Goal: Transaction & Acquisition: Purchase product/service

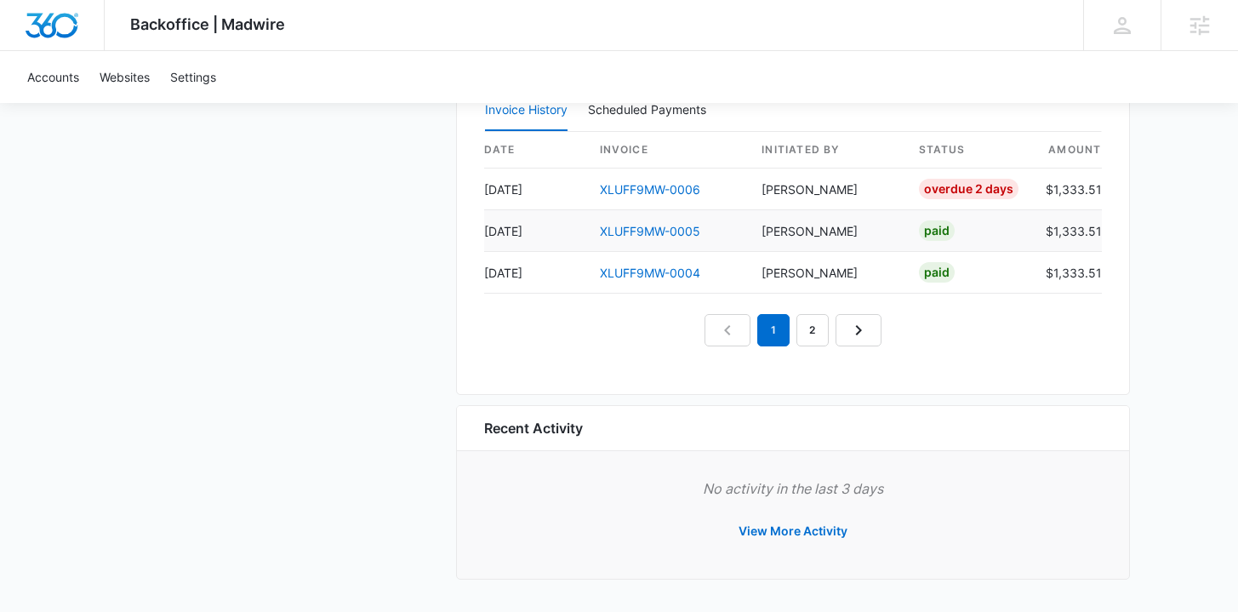
scroll to position [1699, 0]
click at [661, 231] on link "XLUFF9MW-0005" at bounding box center [650, 232] width 100 height 14
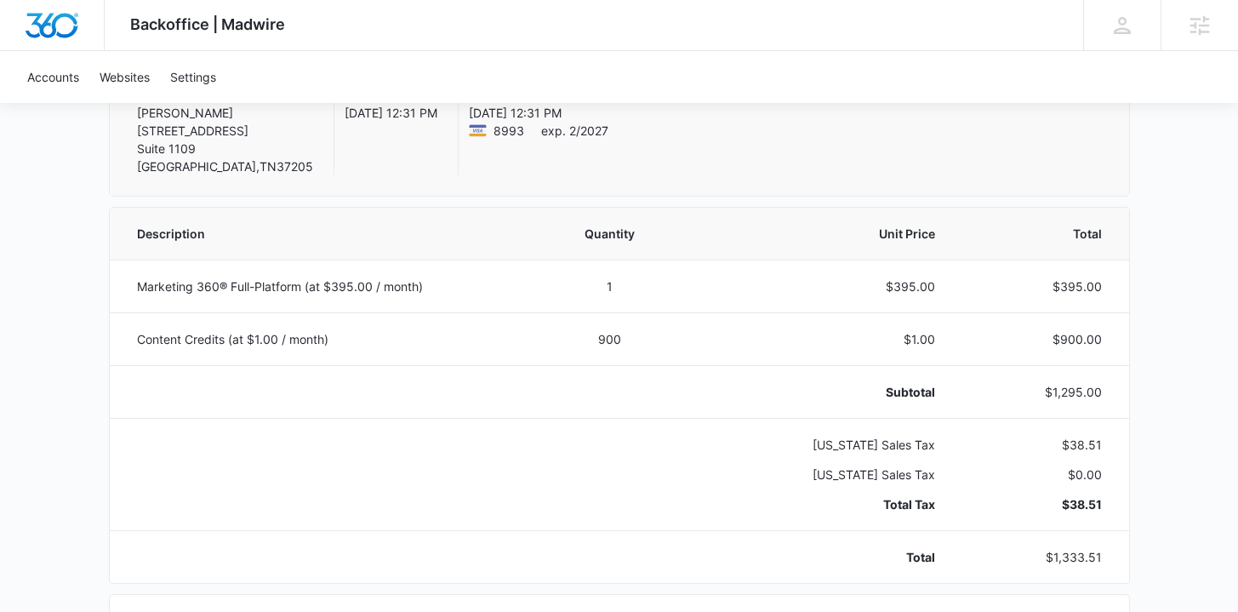
scroll to position [272, 0]
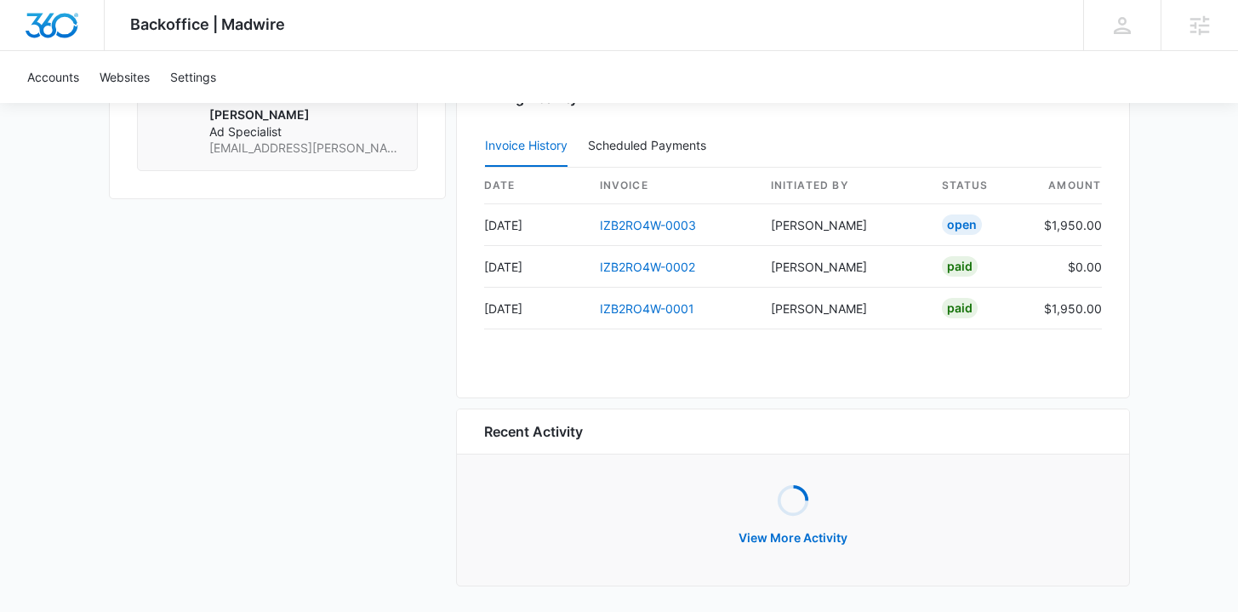
scroll to position [1654, 0]
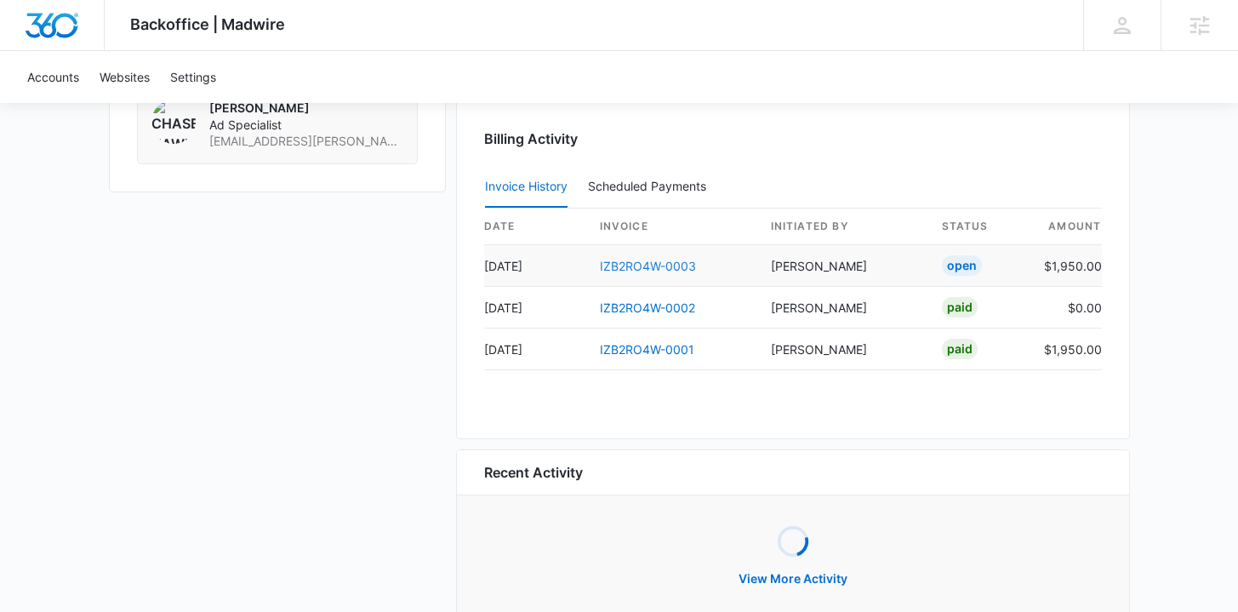
click at [674, 271] on link "IZB2RO4W-0003" at bounding box center [648, 266] width 96 height 14
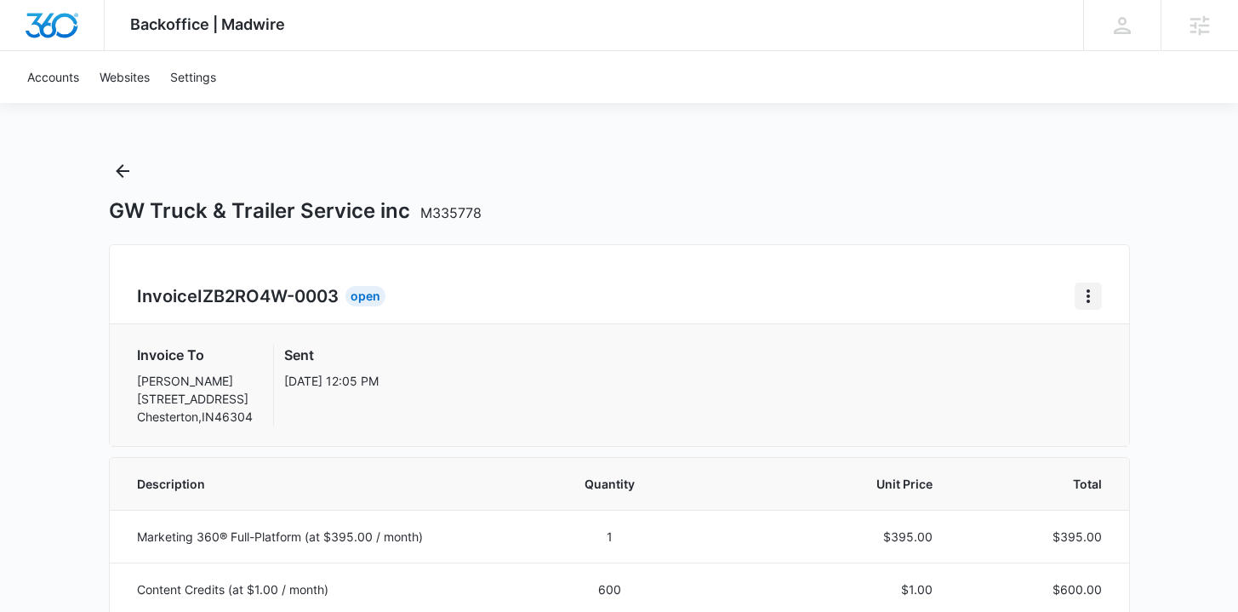
click at [1091, 288] on icon "Home" at bounding box center [1088, 296] width 20 height 20
click at [1106, 369] on div "Retry Payment" at bounding box center [1145, 369] width 99 height 12
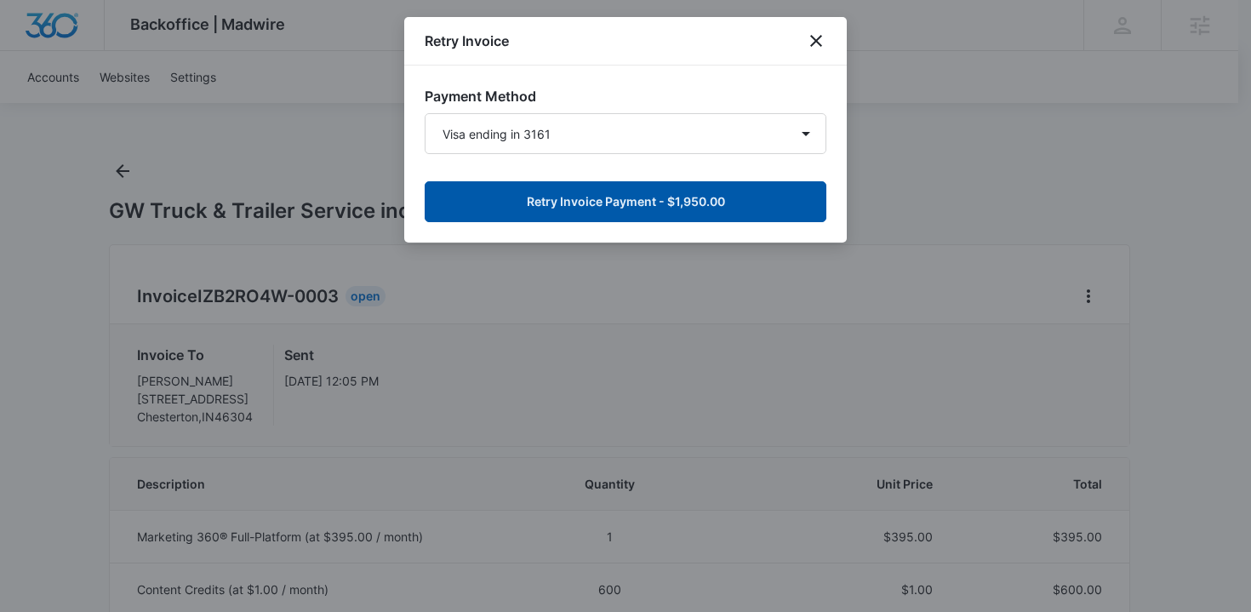
click at [718, 209] on button "Retry Invoice Payment - $1,950.00" at bounding box center [626, 201] width 402 height 41
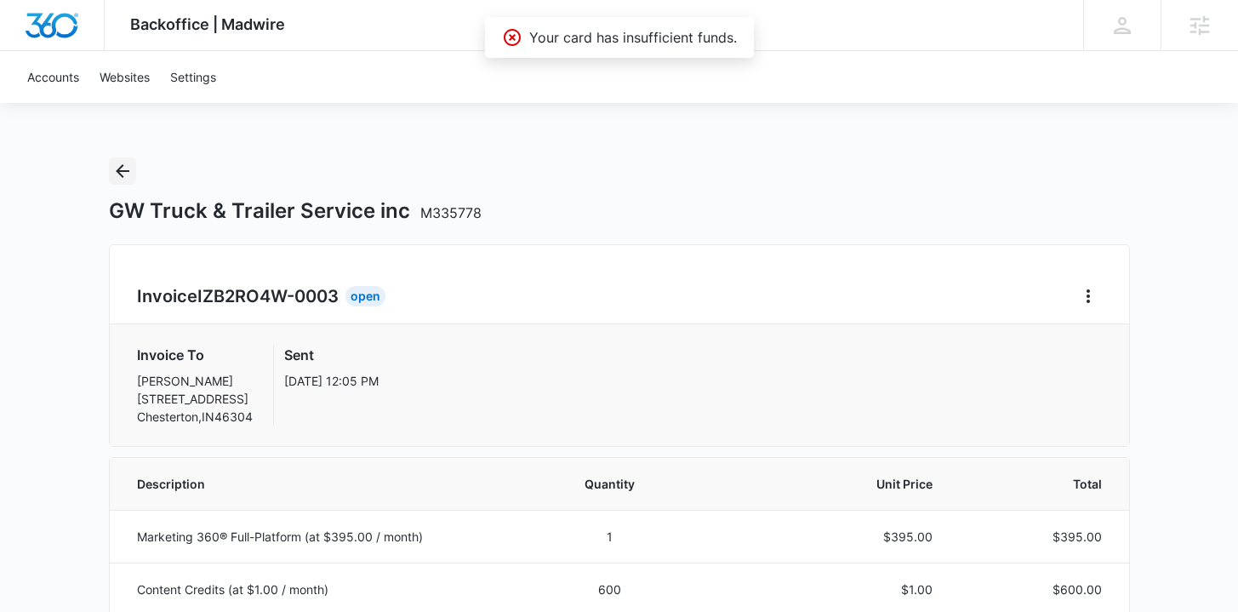
click at [126, 171] on icon "Back" at bounding box center [123, 171] width 14 height 14
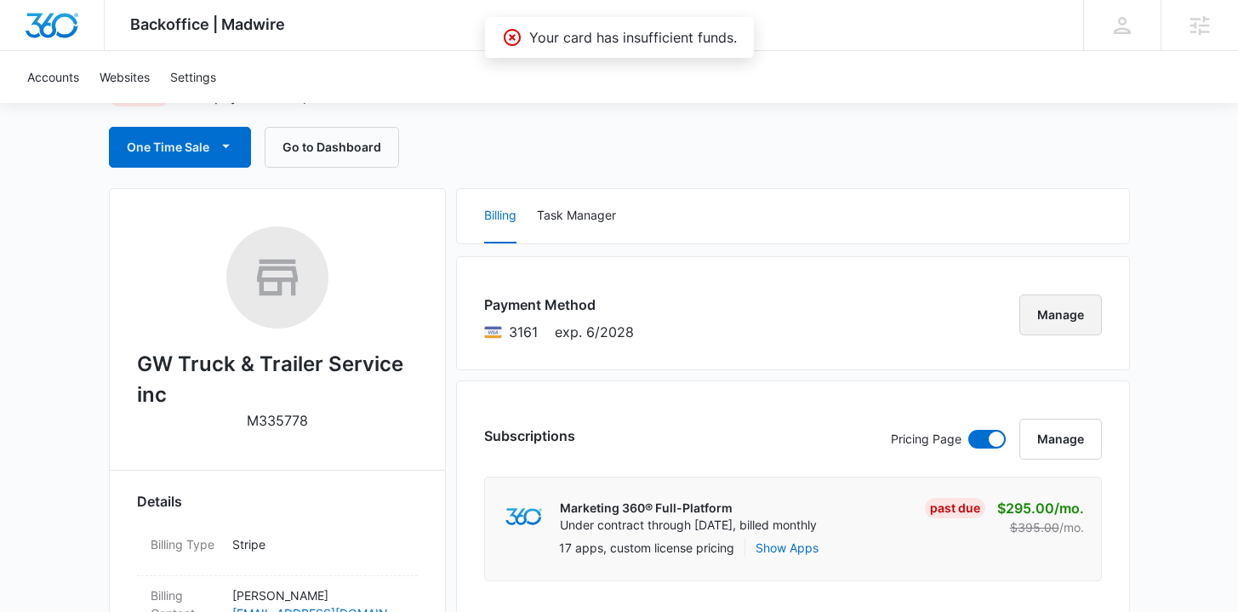
scroll to position [162, 0]
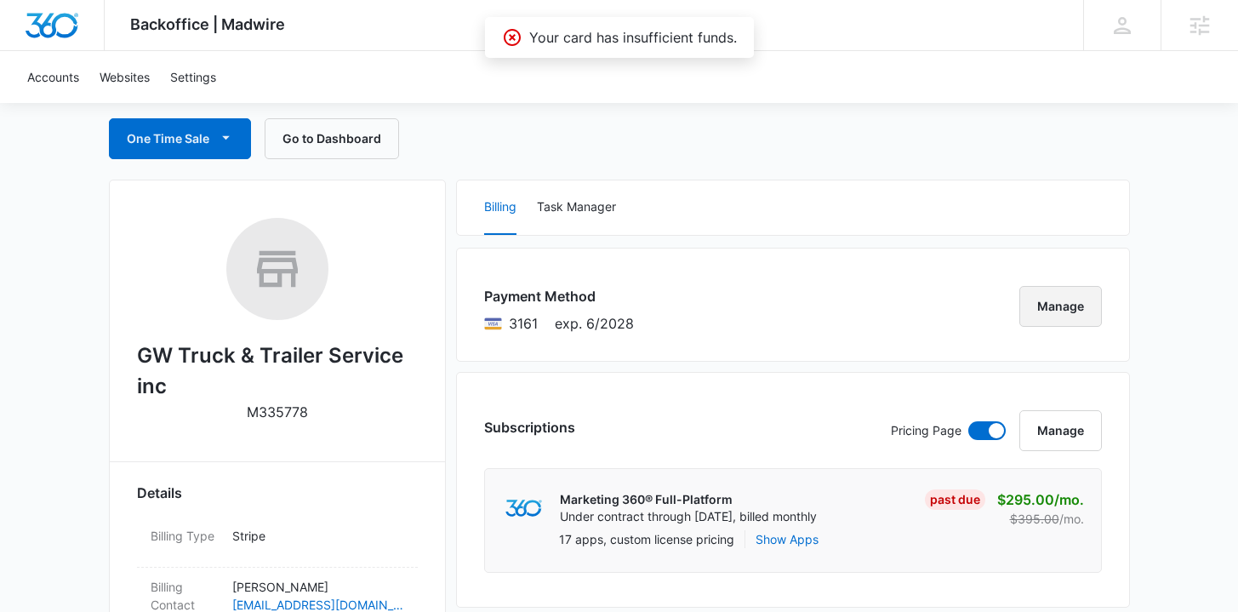
click at [1092, 305] on button "Manage" at bounding box center [1061, 306] width 83 height 41
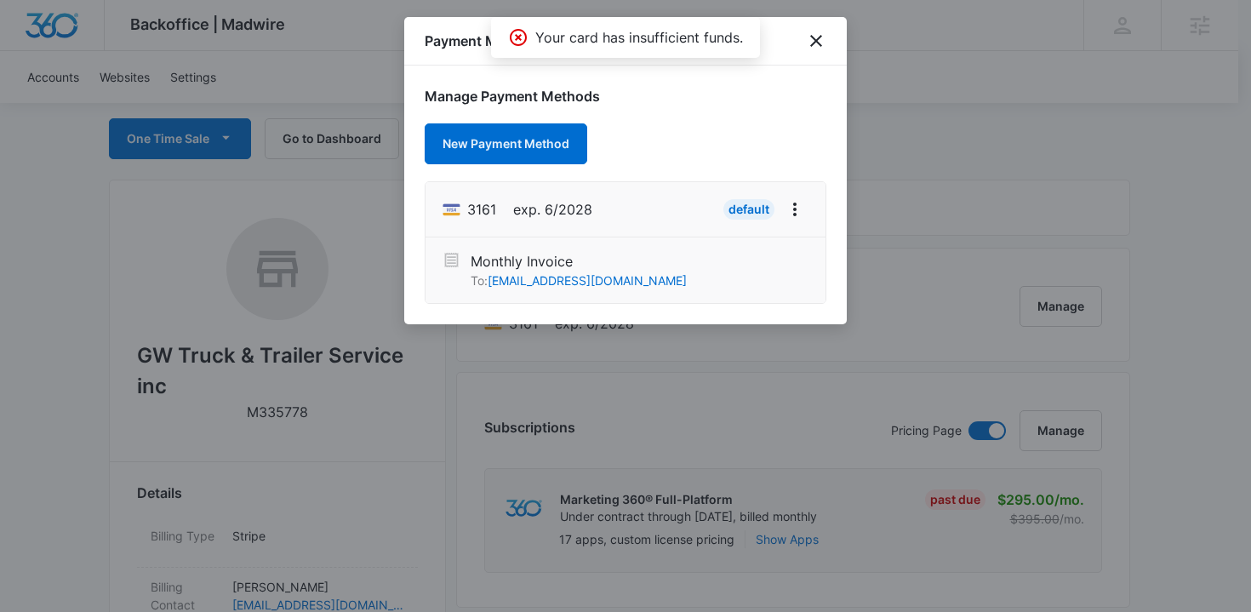
click at [800, 41] on div "Payment Methods – GW Truck & Trailer Service inc" at bounding box center [625, 41] width 443 height 49
click at [809, 39] on icon "close" at bounding box center [816, 41] width 20 height 20
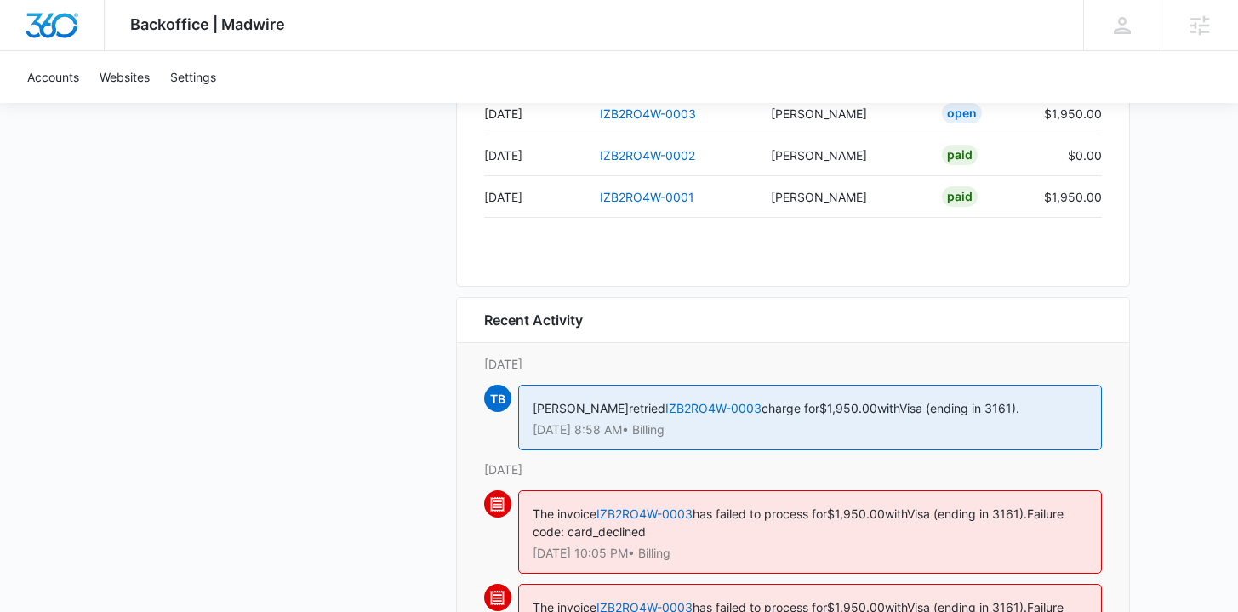
scroll to position [1558, 0]
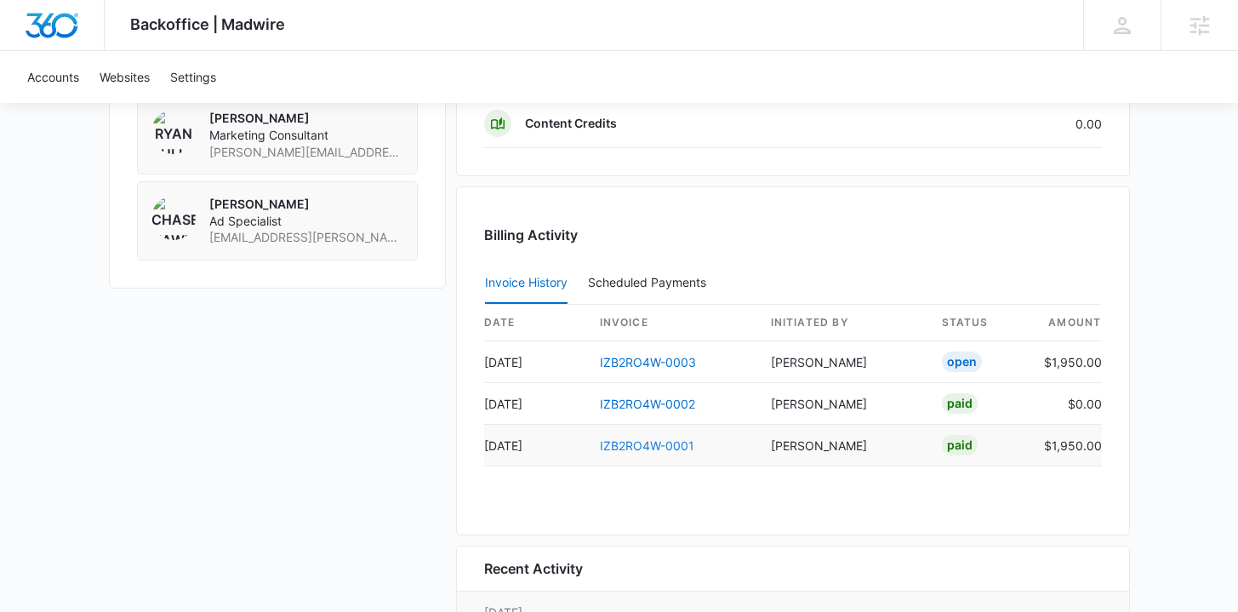
click at [646, 445] on link "IZB2RO4W-0001" at bounding box center [647, 445] width 94 height 14
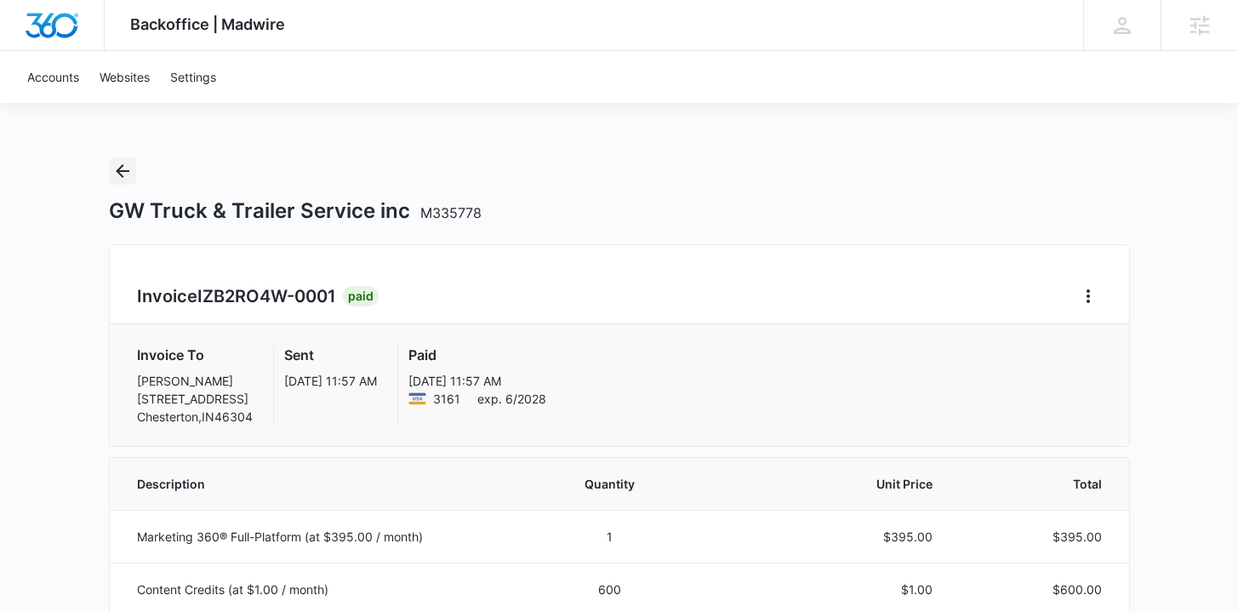
click at [122, 169] on icon "Back" at bounding box center [122, 171] width 20 height 20
